Goal: Task Accomplishment & Management: Manage account settings

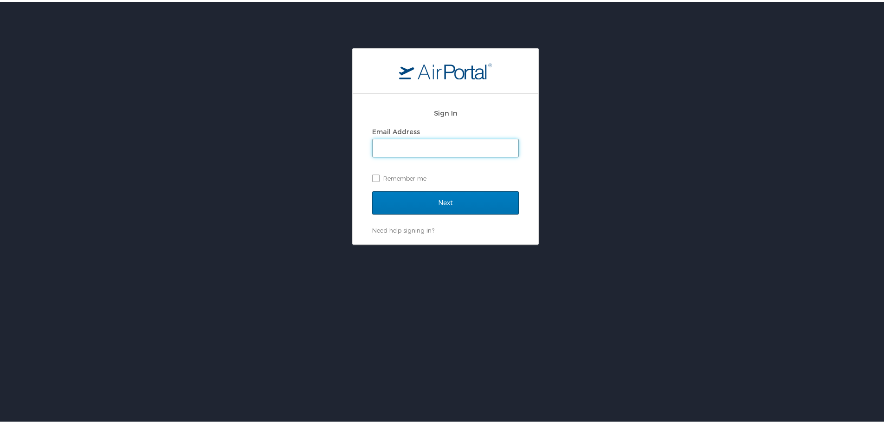
click at [442, 143] on input "Email Address" at bounding box center [446, 146] width 146 height 18
type input "kim.beesley@pikespeak.edu"
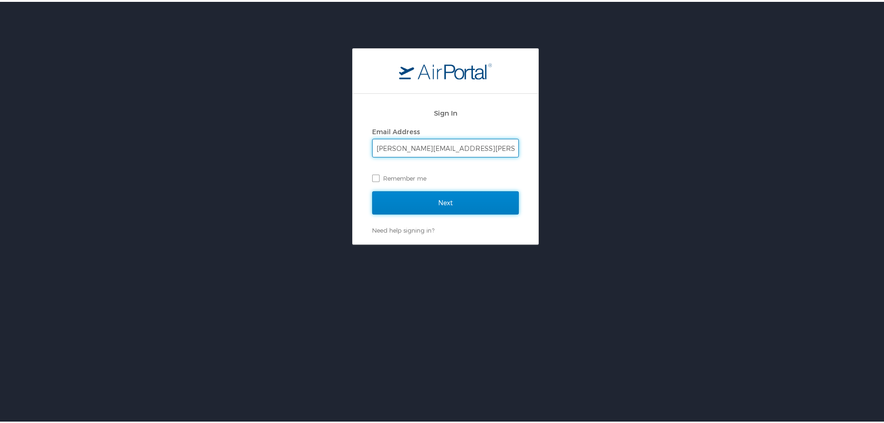
click at [452, 195] on input "Next" at bounding box center [445, 200] width 147 height 23
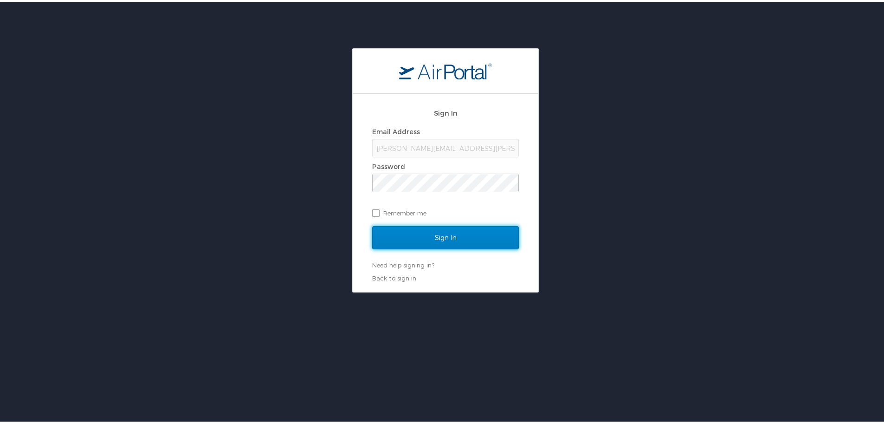
click at [464, 236] on input "Sign In" at bounding box center [445, 235] width 147 height 23
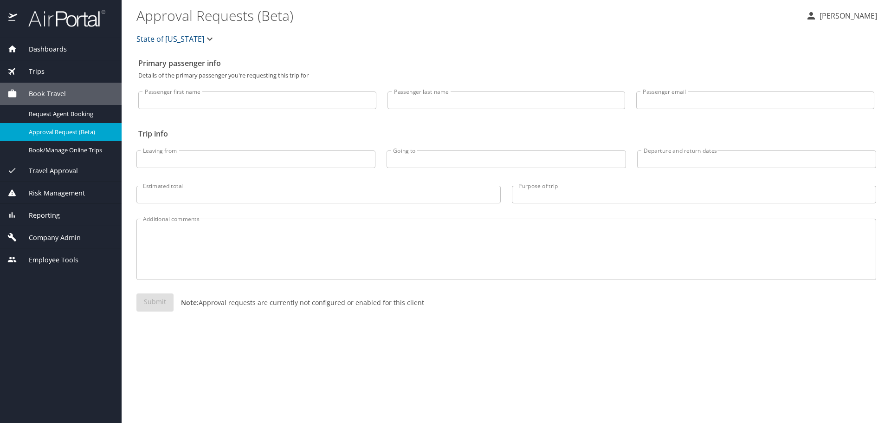
click at [45, 235] on span "Company Admin" at bounding box center [49, 238] width 64 height 10
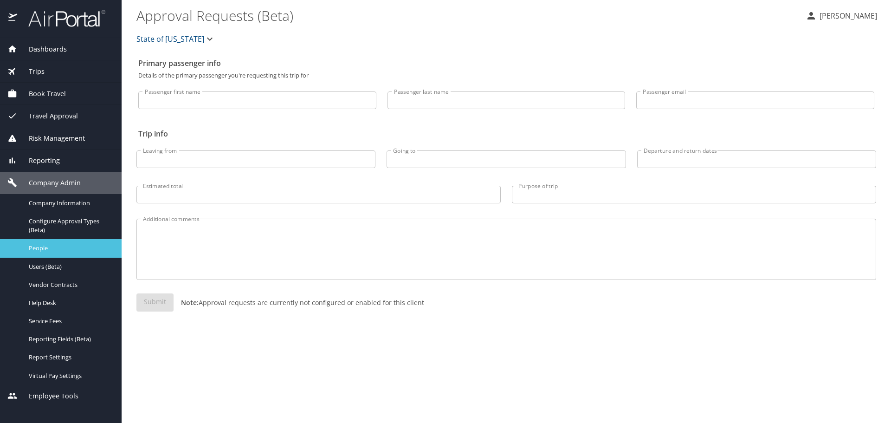
click at [54, 247] on span "People" at bounding box center [70, 248] width 82 height 9
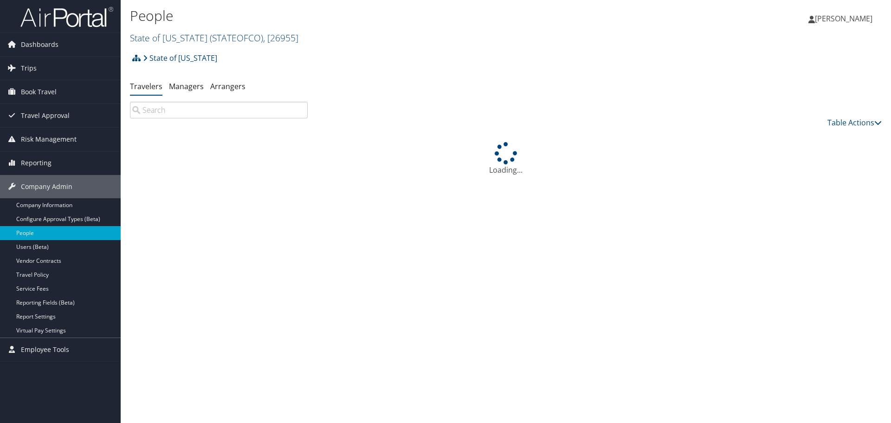
click at [183, 108] on input "search" at bounding box center [219, 110] width 178 height 17
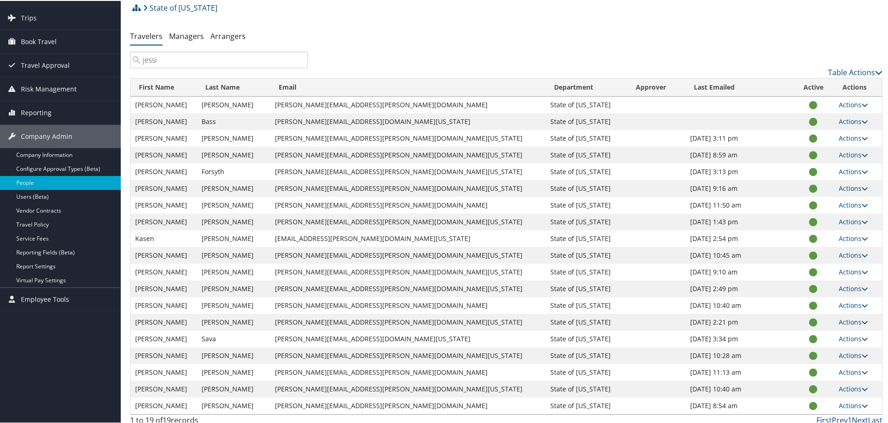
scroll to position [58, 0]
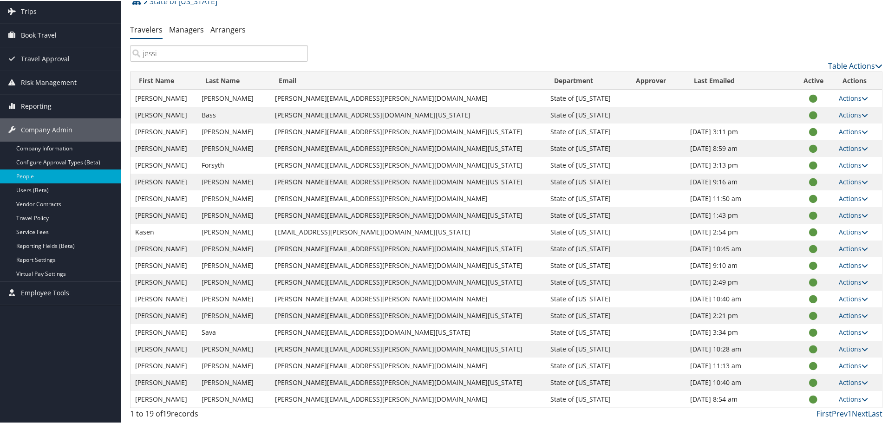
type input "jessi"
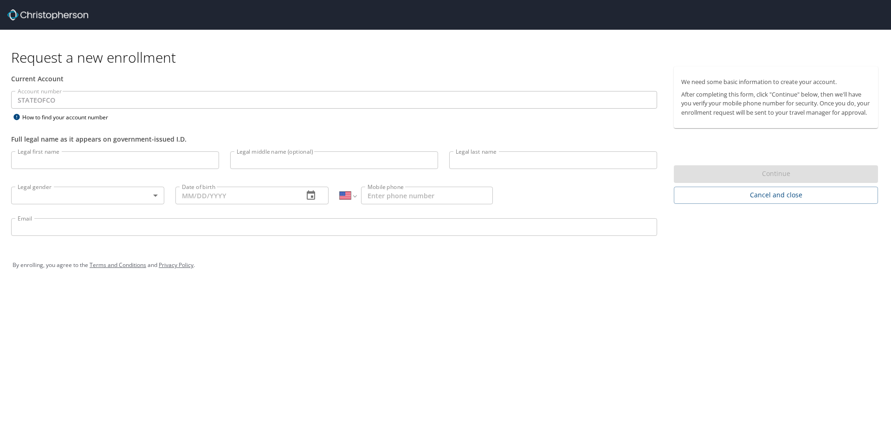
select select "US"
